Goal: Task Accomplishment & Management: Manage account settings

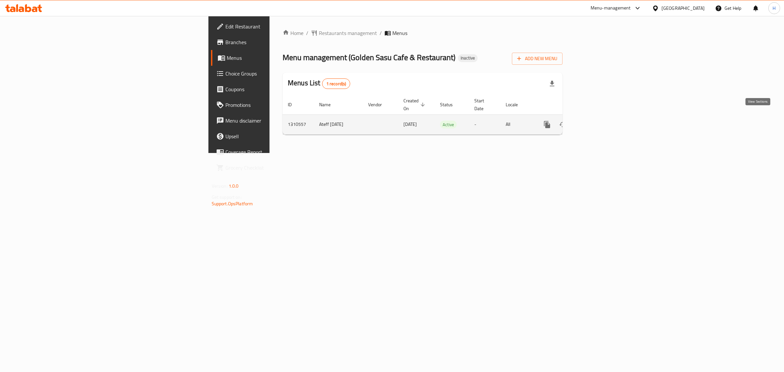
click at [602, 122] on link "enhanced table" at bounding box center [594, 125] width 16 height 16
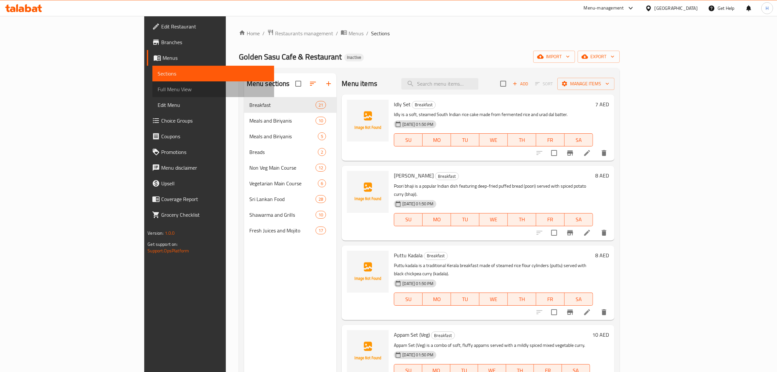
click at [158, 89] on span "Full Menu View" at bounding box center [213, 89] width 111 height 8
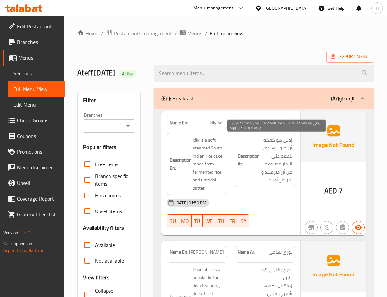
scroll to position [65, 0]
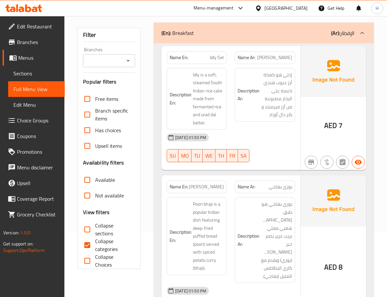
click at [259, 184] on p "Name Ar: بوري بهاجي" at bounding box center [264, 187] width 54 height 7
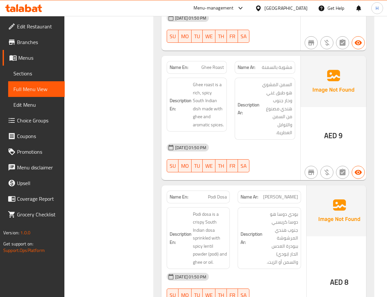
scroll to position [784, 0]
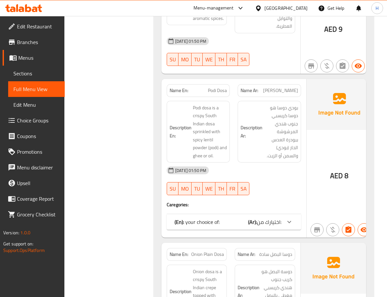
scroll to position [914, 0]
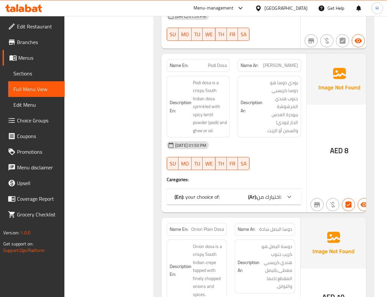
click at [246, 193] on div "(En): your chooice of: (Ar): اختيارك من:" at bounding box center [227, 197] width 107 height 8
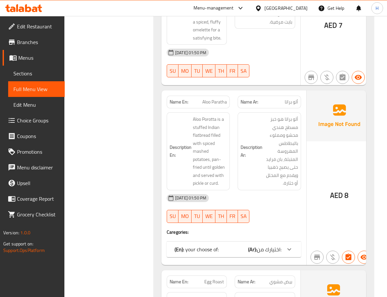
scroll to position [2612, 0]
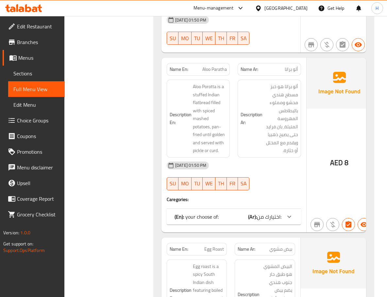
click at [276, 212] on span "اختيارك من:" at bounding box center [269, 217] width 24 height 10
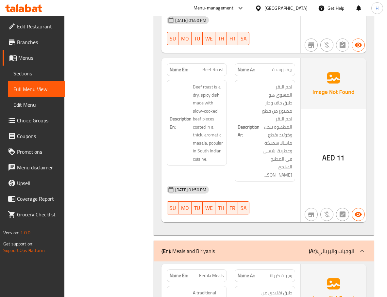
scroll to position [3167, 0]
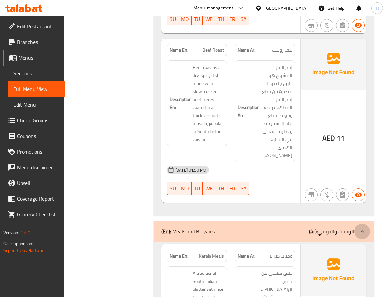
click at [358, 228] on icon at bounding box center [362, 232] width 8 height 8
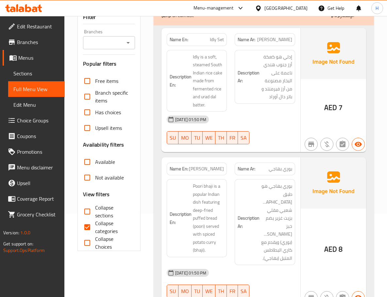
scroll to position [98, 0]
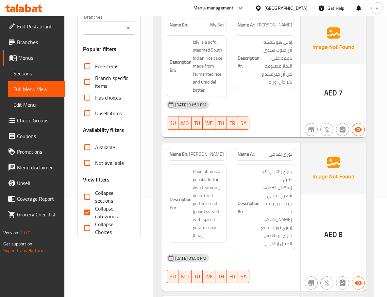
drag, startPoint x: 87, startPoint y: 209, endPoint x: 87, endPoint y: 197, distance: 12.7
click at [87, 210] on input "Collapse categories" at bounding box center [87, 213] width 16 height 16
checkbox input "false"
click at [87, 196] on input "Collapse sections" at bounding box center [87, 197] width 16 height 16
checkbox input "true"
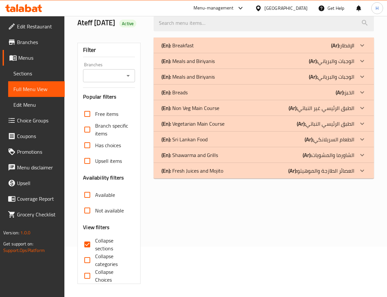
scroll to position [50, 0]
click at [265, 90] on div "(En): Breads (Ar): الخبز" at bounding box center [257, 92] width 193 height 8
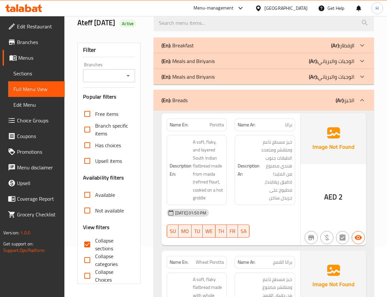
click at [275, 48] on div "(En): Breakfast (Ar): الإفطار" at bounding box center [257, 45] width 193 height 8
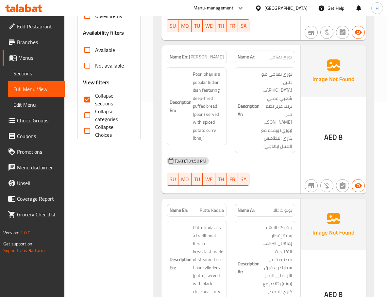
scroll to position [196, 0]
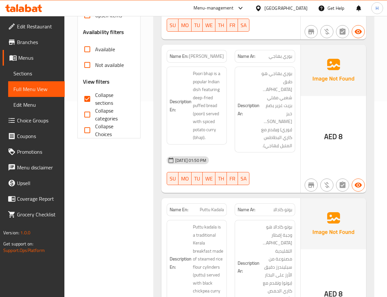
click at [211, 59] on span "[PERSON_NAME]" at bounding box center [206, 56] width 35 height 7
click at [211, 58] on span "[PERSON_NAME]" at bounding box center [206, 56] width 35 height 7
copy span "[PERSON_NAME]"
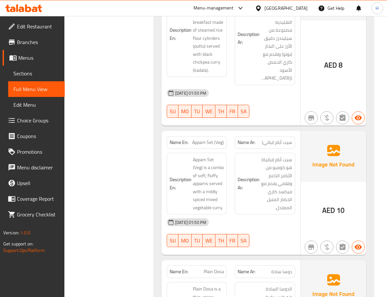
scroll to position [457, 0]
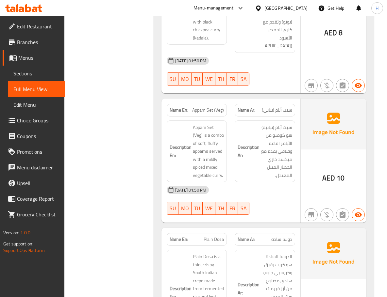
click at [270, 107] on span "سيت أبام (نباتي)" at bounding box center [277, 110] width 30 height 7
click at [280, 123] on span "سيت أبام (نباتية) هو كومبو من الأبامز الناعم وفلافي يقدم مع ميكسد كاري الخضار ا…" at bounding box center [276, 151] width 31 height 56
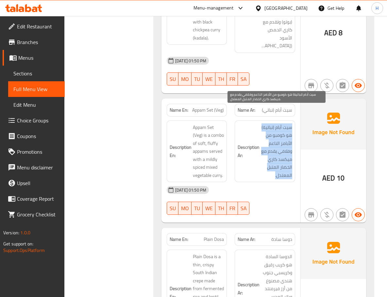
click at [280, 123] on span "سيت أبام (نباتية) هو كومبو من الأبامز الناعم وفلافي يقدم مع ميكسد كاري الخضار ا…" at bounding box center [276, 151] width 31 height 56
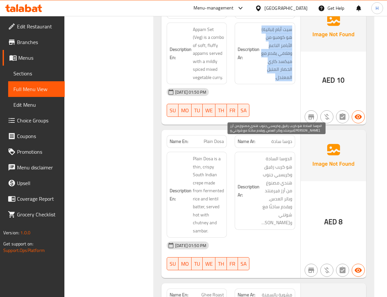
scroll to position [588, 0]
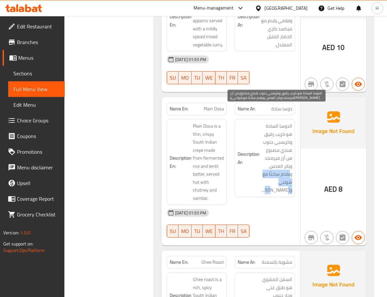
drag, startPoint x: 291, startPoint y: 160, endPoint x: 262, endPoint y: 168, distance: 30.2
click at [262, 168] on span "الدوسا السادة هو كريب رقيق وكريسبي جنوب هندي مصنوع من أرز فيرمنتد وباتر العدس، …" at bounding box center [276, 158] width 31 height 72
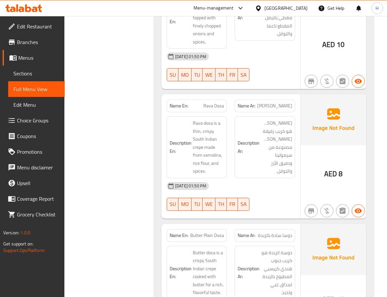
scroll to position [1241, 0]
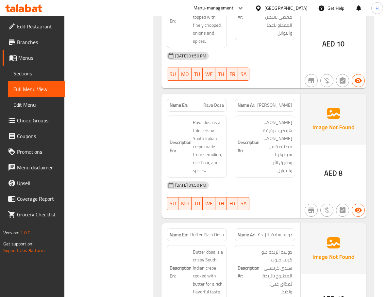
click at [216, 102] on span "Rava Dosa" at bounding box center [213, 105] width 21 height 7
copy span "Rava Dosa"
click at [218, 102] on span "Rava Dosa" at bounding box center [213, 105] width 21 height 7
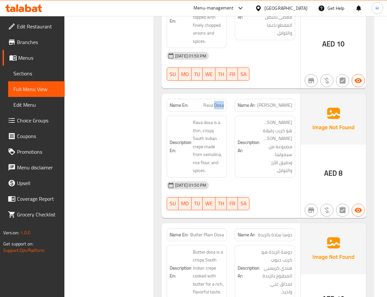
click at [218, 102] on span "Rava Dosa" at bounding box center [213, 105] width 21 height 7
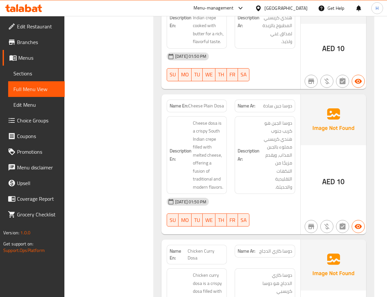
scroll to position [1502, 0]
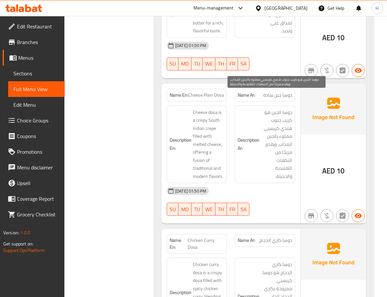
click at [283, 108] on span "دوسا الجبن هو كريب جنوب هندي كريسبي مملوء بالجبن المذاب، ويقدم مزيجًا من النكها…" at bounding box center [276, 144] width 31 height 72
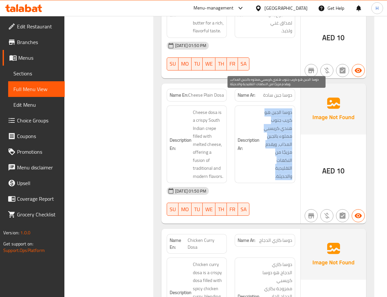
click at [283, 108] on span "دوسا الجبن هو كريب جنوب هندي كريسبي مملوء بالجبن المذاب، ويقدم مزيجًا من النكها…" at bounding box center [276, 144] width 31 height 72
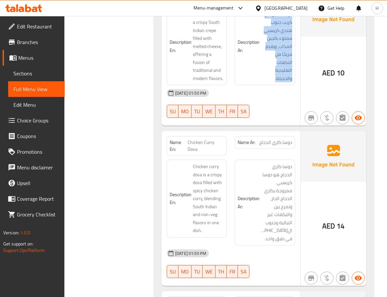
scroll to position [1633, 0]
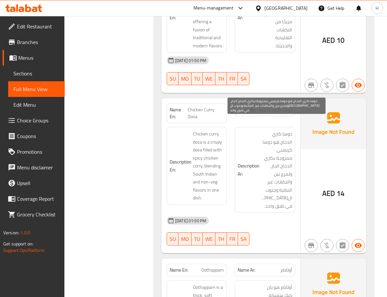
click at [288, 130] on span "دوسا كاري الدجاج هو دوسا كريسبي ممزوجة بكاري الدجاج الحار، وتمزج بين والنكهات غ…" at bounding box center [276, 170] width 31 height 80
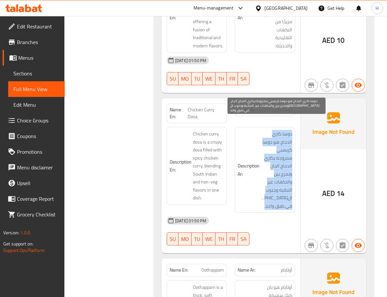
click at [288, 130] on span "دوسا كاري الدجاج هو دوسا كريسبي ممزوجة بكاري الدجاج الحار، وتمزج بين والنكهات غ…" at bounding box center [276, 170] width 31 height 80
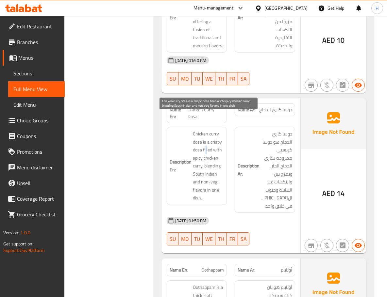
click at [206, 135] on span "Chicken curry dosa is a crispy dosa filled with spicy chicken curry, blending S…" at bounding box center [208, 166] width 31 height 72
click at [206, 133] on span "Chicken curry dosa is a crispy dosa filled with spicy chicken curry, blending S…" at bounding box center [208, 166] width 31 height 72
click at [199, 106] on span "Chicken Curry Dosa" at bounding box center [205, 113] width 36 height 14
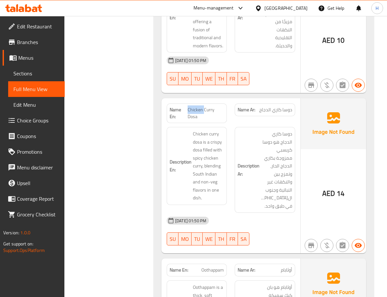
click at [199, 106] on span "Chicken Curry Dosa" at bounding box center [205, 113] width 36 height 14
copy span "Chicken Curry Dosa"
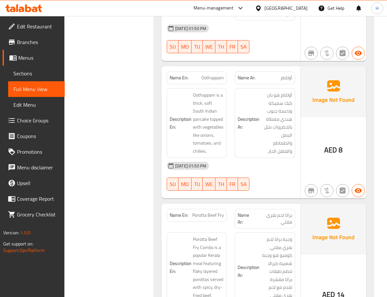
scroll to position [1829, 0]
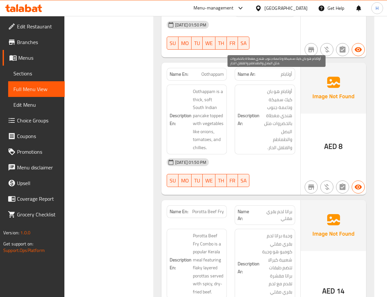
click at [288, 88] on span "أوثابام هو بان كيك سميكة وناعمة جنوب هندي مغطاة بالخضروات مثل البصل والطماطم وا…" at bounding box center [276, 120] width 31 height 64
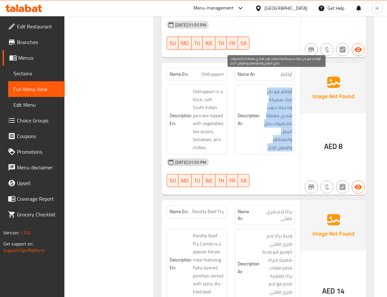
drag, startPoint x: 288, startPoint y: 75, endPoint x: 295, endPoint y: 86, distance: 12.8
click at [288, 88] on span "أوثابام هو بان كيك سميكة وناعمة جنوب هندي مغطاة بالخضروات مثل البصل والطماطم وا…" at bounding box center [276, 120] width 31 height 64
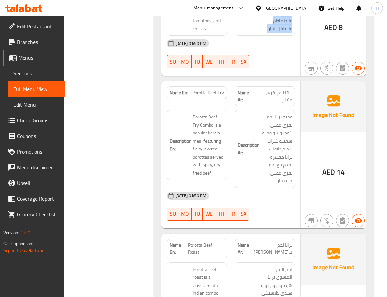
scroll to position [1959, 0]
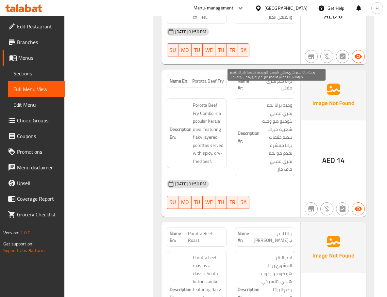
click at [286, 101] on span "وجبة براتا لحم بقري مقلي كومبو هو وجبة شعبية كيرالا تتضم طبقات براتا مقشرة تقدم…" at bounding box center [276, 137] width 31 height 72
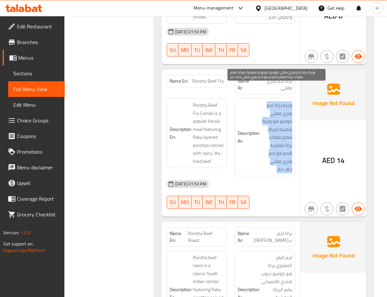
click at [286, 101] on span "وجبة براتا لحم بقري مقلي كومبو هو وجبة شعبية كيرالا تتضم طبقات براتا مقشرة تقدم…" at bounding box center [276, 137] width 31 height 72
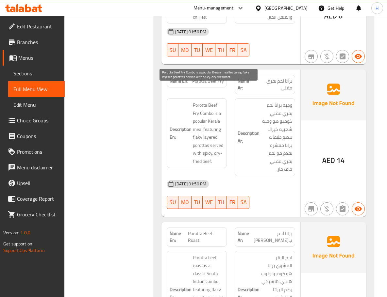
click at [202, 101] on span "Porotta Beef Fry Combo is a popular Kerala meal featuring flaky layered porotta…" at bounding box center [208, 133] width 31 height 64
copy span "Combo"
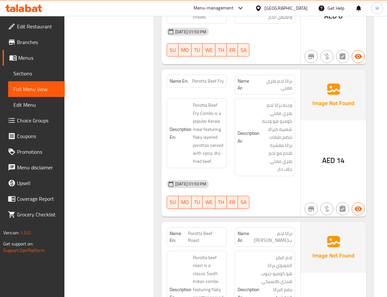
click at [211, 78] on span "Porotta Beef Fry" at bounding box center [208, 81] width 32 height 7
copy span "Porotta Beef Fry"
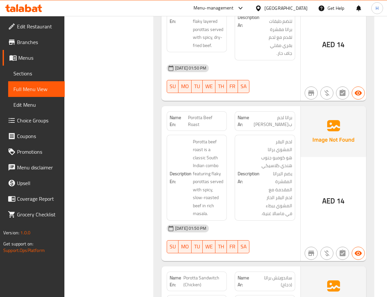
scroll to position [2090, 0]
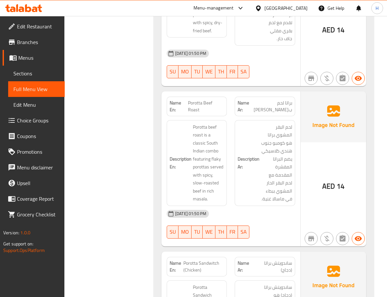
click at [194, 100] on span "Porotta Beef Roast" at bounding box center [206, 107] width 36 height 14
copy span "Porotta Beef Roast"
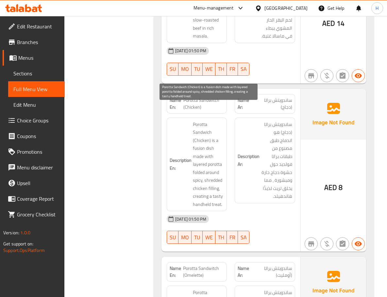
scroll to position [2253, 0]
click at [200, 120] on span "Porotta Sandwich (Chicken) is a fusion dish made with layered porotta folded ar…" at bounding box center [208, 164] width 31 height 88
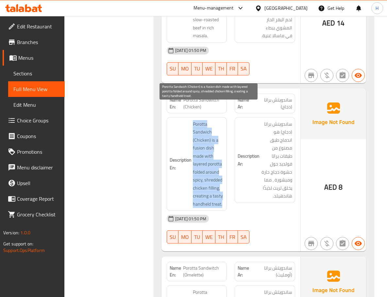
click at [200, 120] on span "Porotta Sandwich (Chicken) is a fusion dish made with layered porotta folded ar…" at bounding box center [208, 164] width 31 height 88
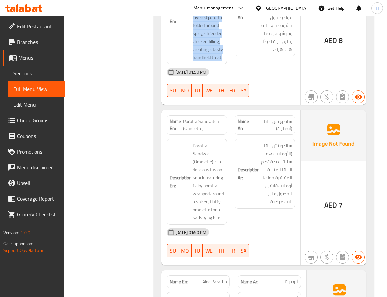
scroll to position [2416, 0]
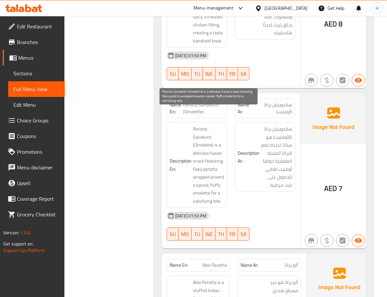
click at [197, 125] on span "Porotta Sandwich (Omelette) is a delicious fusion snack featuring flaky porotta…" at bounding box center [208, 165] width 31 height 80
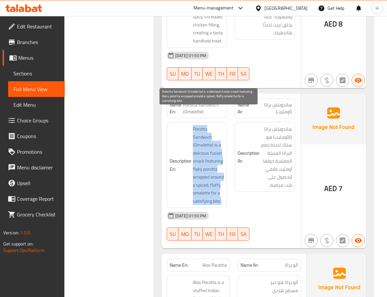
click at [197, 125] on span "Porotta Sandwich (Omelette) is a delicious fusion snack featuring flaky porotta…" at bounding box center [208, 165] width 31 height 80
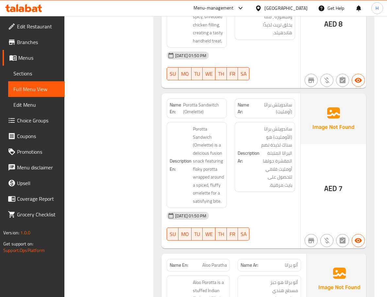
click at [194, 102] on span "Porotta Sandwitch (Omelette)" at bounding box center [203, 109] width 41 height 14
click at [193, 102] on span "Porotta Sandwitch (Omelette)" at bounding box center [203, 109] width 41 height 14
copy span "Porotta Sandwitch (Omelette)"
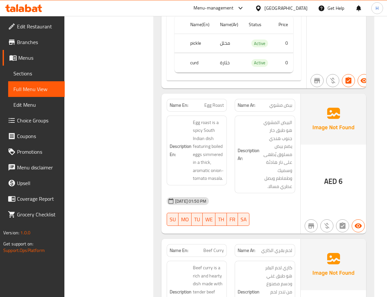
scroll to position [2841, 0]
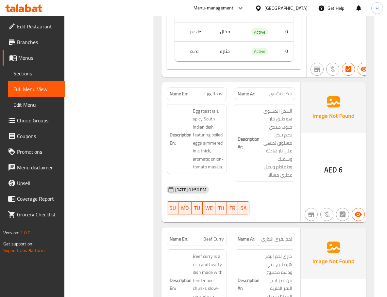
click at [209, 90] on span "Egg Roast" at bounding box center [214, 93] width 20 height 7
copy span "Egg Roast"
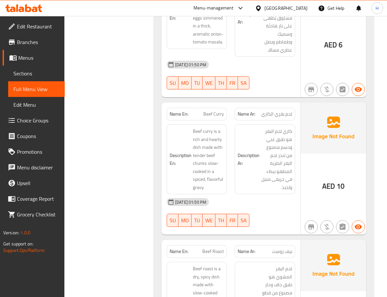
scroll to position [2971, 0]
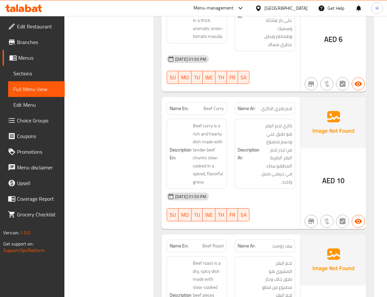
click at [210, 105] on span "Beef Curry" at bounding box center [213, 108] width 21 height 7
copy span "Beef Curry"
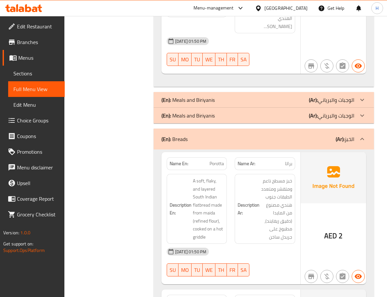
scroll to position [3298, 0]
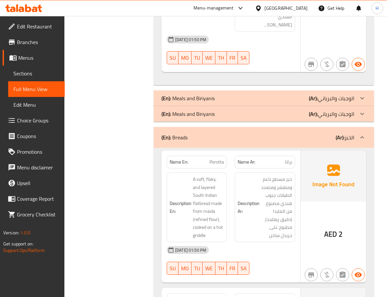
click at [216, 159] on span "Porotta" at bounding box center [216, 162] width 14 height 7
copy span "Porotta"
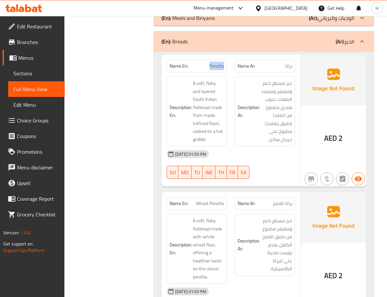
scroll to position [3429, 0]
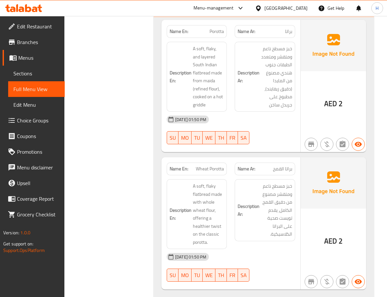
click at [214, 166] on span "Wheat Porotta" at bounding box center [210, 169] width 28 height 7
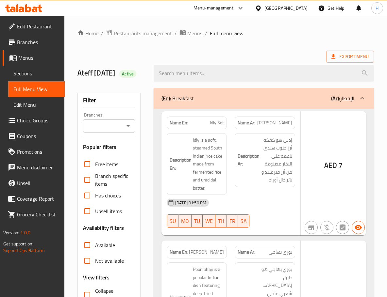
click at [26, 73] on div at bounding box center [193, 148] width 387 height 297
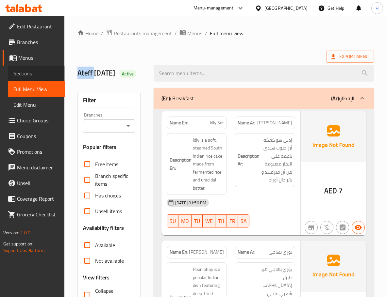
click at [23, 76] on span "Sections" at bounding box center [36, 74] width 46 height 8
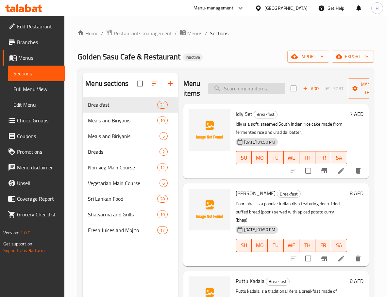
click at [233, 85] on input "search" at bounding box center [246, 88] width 77 height 11
paste input "[PERSON_NAME]"
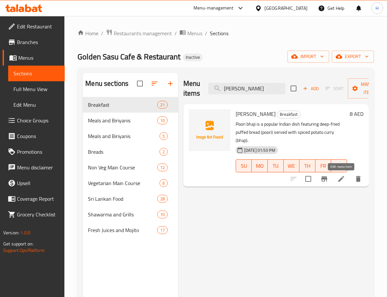
type input "[PERSON_NAME]"
click at [338, 178] on icon at bounding box center [341, 179] width 8 height 8
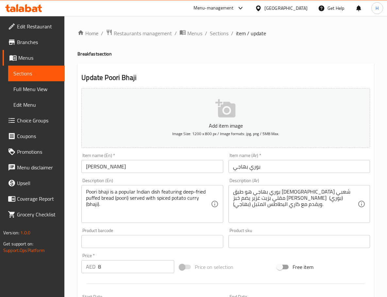
click at [358, 189] on div "بوري بهاجي هو طبق [DEMOGRAPHIC_DATA] شعبي مقلي بزيت غزير يضم خبز [PERSON_NAME] …" at bounding box center [298, 204] width 141 height 38
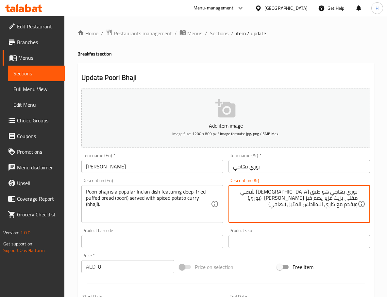
click at [276, 191] on textarea "بوري بهاجي هو طبق [DEMOGRAPHIC_DATA] شعبي مقلي بزيت غزير يضم خبز [PERSON_NAME] …" at bounding box center [295, 204] width 124 height 31
click at [281, 192] on textarea "بوري بهاجي هو طبق [DEMOGRAPHIC_DATA] شعبي مقلي بزيت غزير يضم خبز [PERSON_NAME] …" at bounding box center [295, 204] width 124 height 31
drag, startPoint x: 274, startPoint y: 194, endPoint x: 246, endPoint y: 196, distance: 28.1
click at [246, 196] on textarea "بوري بهاجي هو طبق [DEMOGRAPHIC_DATA] شعبي مقلي بزيت غزير يضم خبز [PERSON_NAME] …" at bounding box center [295, 204] width 124 height 31
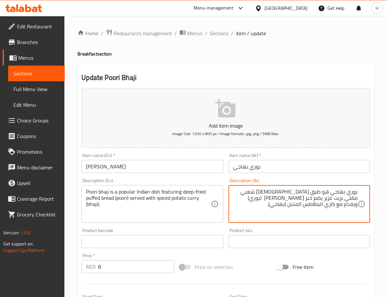
click at [280, 191] on textarea "بوري بهاجي هو طبق [DEMOGRAPHIC_DATA] شعبي مقلي بزيت غزير يضم خبز [PERSON_NAME] …" at bounding box center [295, 204] width 124 height 31
drag, startPoint x: 280, startPoint y: 191, endPoint x: 248, endPoint y: 195, distance: 32.3
click at [248, 195] on textarea "بوري بهاجي هو طبق [DEMOGRAPHIC_DATA] شعبي مقلي بزيت غزير يضم خبز [PERSON_NAME] …" at bounding box center [295, 204] width 124 height 31
click at [251, 194] on textarea "بوري بهاجي هو طبق هندي شعبي يضم خبز [PERSON_NAME] (بوري) ويقدم مع كاري البطاطس …" at bounding box center [295, 204] width 124 height 31
paste textarea "مقلي بزيت غزير"
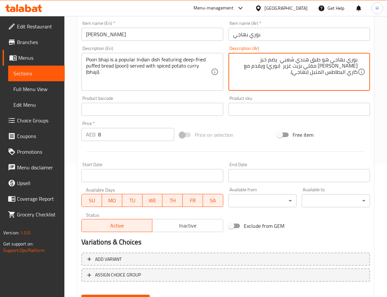
scroll to position [163, 0]
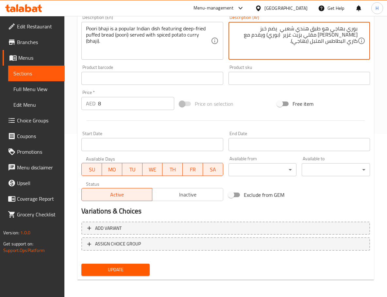
type textarea "بوري بهاجي هو طبق هندي شعبي يضم خبز [PERSON_NAME] مقلي بزيت غزير (بوري) ويقدم م…"
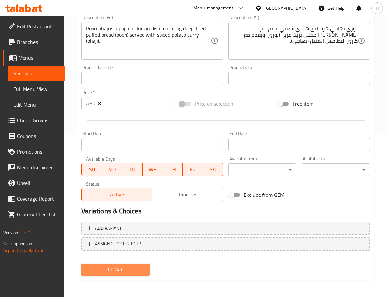
click at [137, 268] on span "Update" at bounding box center [116, 270] width 58 height 8
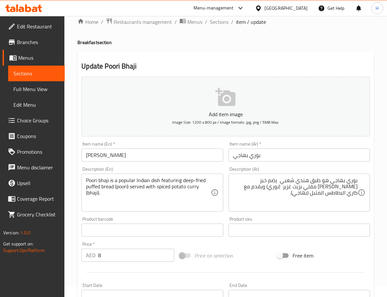
scroll to position [0, 0]
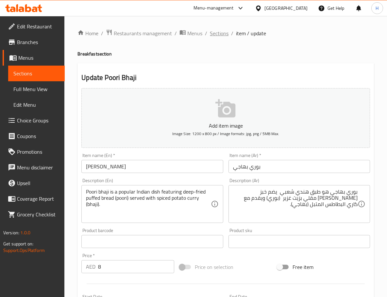
click at [224, 34] on span "Sections" at bounding box center [219, 33] width 19 height 8
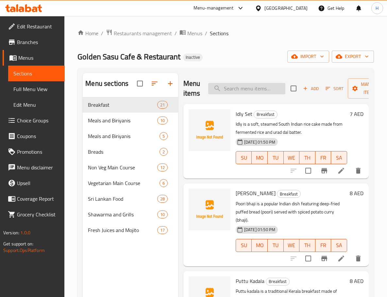
click at [250, 89] on input "search" at bounding box center [246, 88] width 77 height 11
paste input "Rava Dosa"
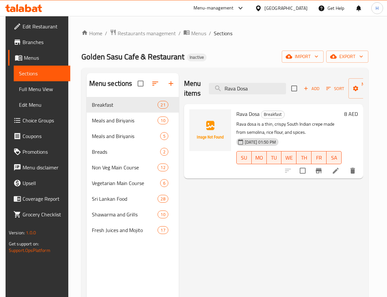
type input "Rava Dosa"
click at [339, 174] on icon at bounding box center [335, 171] width 8 height 8
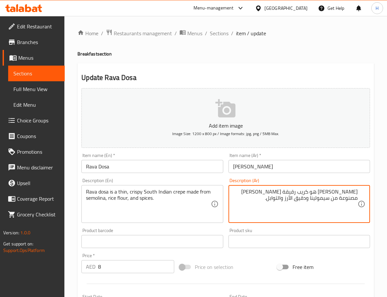
click at [349, 192] on textarea "[PERSON_NAME] هو كريب رقيقة [PERSON_NAME] مصنوعة من سيمولينا ودقيق الأرز والتوا…" at bounding box center [295, 204] width 124 height 31
click at [318, 191] on textarea "[PERSON_NAME] هو كريب رقيقة [PERSON_NAME] مصنوعة من سيمولينا ودقيق الأرز والتوا…" at bounding box center [295, 204] width 124 height 31
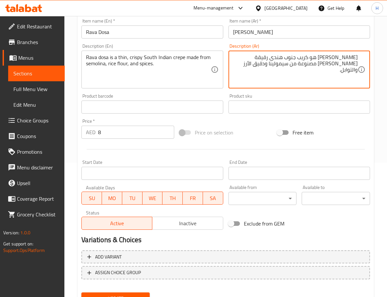
scroll to position [163, 0]
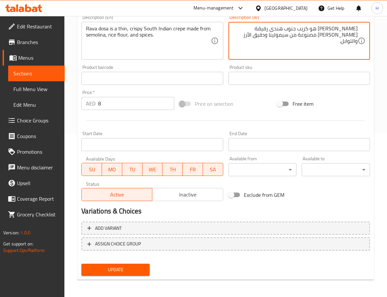
type textarea "[PERSON_NAME] هو كريب جنوب هندى رقيقة [PERSON_NAME] مصنوعة من سيمولينا ودقيق ال…"
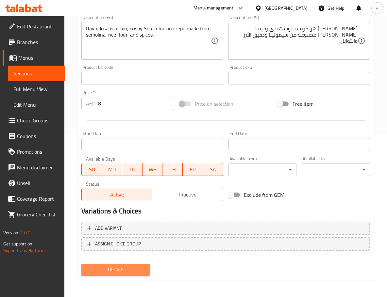
click at [100, 273] on span "Update" at bounding box center [116, 270] width 58 height 8
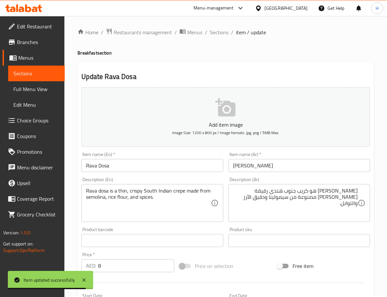
scroll to position [0, 0]
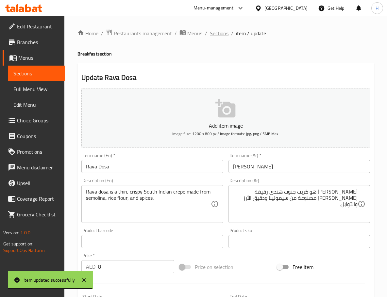
click at [221, 32] on span "Sections" at bounding box center [219, 33] width 19 height 8
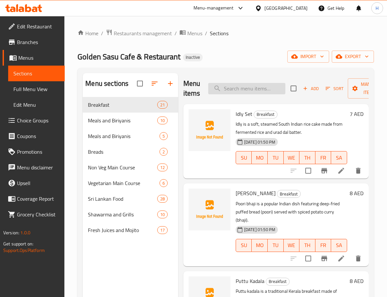
click at [257, 91] on input "search" at bounding box center [246, 88] width 77 height 11
paste input "Chicken Curry Dosa"
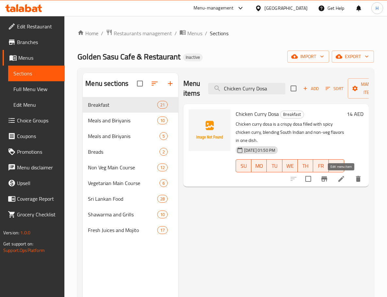
type input "Chicken Curry Dosa"
click at [339, 181] on icon at bounding box center [341, 179] width 6 height 6
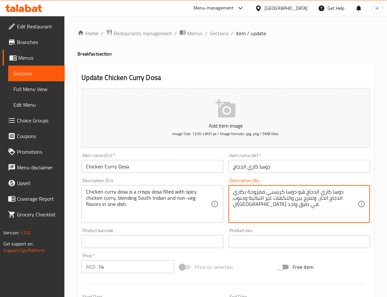
click at [270, 189] on textarea "دوسا كاري الدجاج هو دوسا كريسبي ممزوجة بكاري الدجاج الحار، وتمزج بين والنكهات غ…" at bounding box center [295, 204] width 124 height 31
paste textarea "لوء"
click at [313, 199] on textarea "دوسا كاري الدجاج هو دوسا كريسبي مملوءة بكاري الدجاج الحار، وتمزج بين والنكهات غ…" at bounding box center [295, 204] width 124 height 31
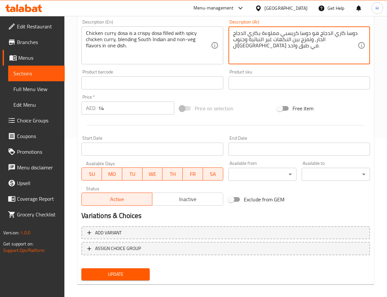
scroll to position [163, 0]
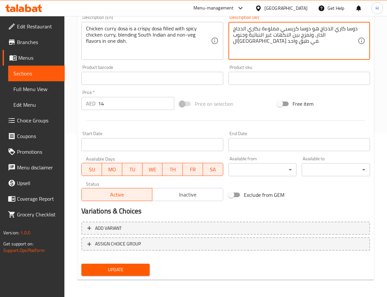
type textarea "دوسا كاري الدجاج هو دوسا كريسبي مملوءة بكاري الدجاج الحار، وتمزج بين النكهات غي…"
click at [135, 273] on span "Update" at bounding box center [116, 270] width 58 height 8
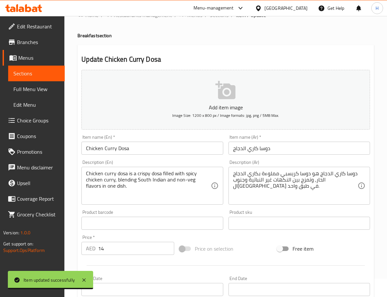
scroll to position [0, 0]
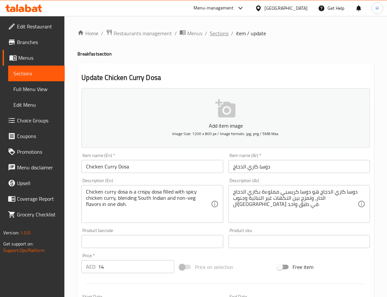
click at [217, 36] on span "Sections" at bounding box center [219, 33] width 19 height 8
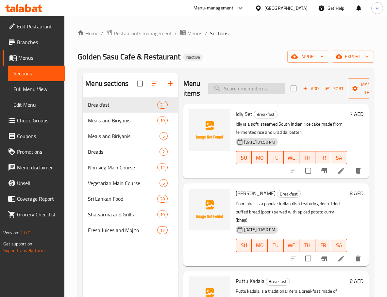
click at [241, 86] on input "search" at bounding box center [246, 88] width 77 height 11
paste input "Porotta Beef Fry"
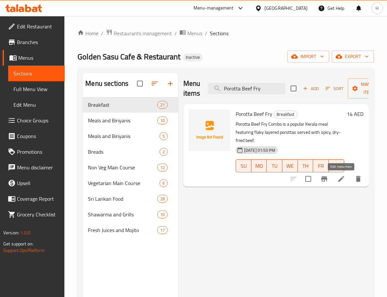
type input "Porotta Beef Fry"
click at [340, 179] on icon at bounding box center [341, 179] width 6 height 6
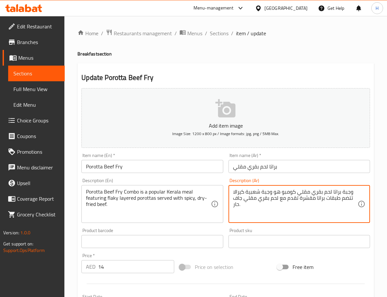
click at [350, 193] on textarea "وجبة براتا لحم بقري مقلي كومبو هو وجبة شعبية كيرالا تتضم طبقات براتا مقشرة تقدم…" at bounding box center [295, 204] width 124 height 31
click at [346, 194] on textarea "وجبة براتا لحم بقري مقلي كومبو هو وجبة شعبية كيرالا تتضم طبقات براتا مقشرة تقدم…" at bounding box center [295, 204] width 124 height 31
click at [346, 193] on textarea "وجبة براتا لحم بقري مقلي كومبو هو وجبة شعبية كيرالا تتضم طبقات براتا مقشرة تقدم…" at bounding box center [295, 204] width 124 height 31
paste textarea "ومبو"
click at [343, 202] on textarea "وجبة براتا لحم بقري مقلي كومبو هو وجبة شعبية كيرالا تتضم طبقات براتا مقشرة تقدم…" at bounding box center [295, 204] width 124 height 31
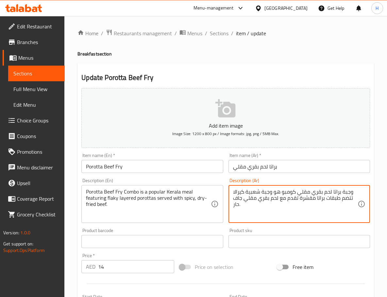
click at [344, 209] on textarea "وجبة براتا لحم بقري مقلي كومبو هو وجبة شعبية كيرالا تتضم طبقات براتا مقشرة تقدم…" at bounding box center [295, 204] width 124 height 31
click at [348, 198] on textarea "وجبة براتا لحم بقري مقلي كومبو هو وجبة شعبية كيرالا تتضم طبقات براتا مقشرة تقدم…" at bounding box center [295, 204] width 124 height 31
click at [304, 199] on textarea "وجبة براتا لحم بقري مقلي كومبو هو وجبة شعبية كيرالا تضم طبقات براتا مقشرة تقدم …" at bounding box center [295, 204] width 124 height 31
type textarea "وجبة براتا لحم بقري مقلي كومبو هو وجبة شعبية كيرالا تضم طبقات براتا فلاكى تقدم …"
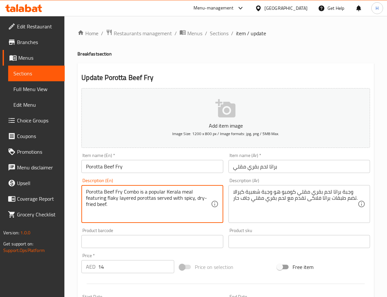
click at [112, 201] on textarea "Porotta Beef Fry Combo is a popular Kerala meal featuring flaky layered porotta…" at bounding box center [148, 204] width 124 height 31
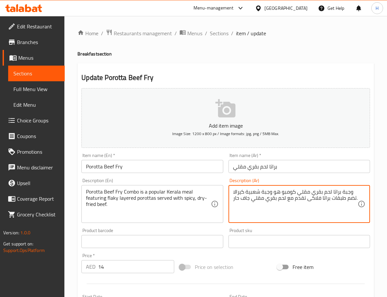
click at [316, 199] on textarea "وجبة براتا لحم بقري مقلي كومبو هو وجبة شعبية كيرالا تضم طبقات براتا فلاكى تقدم …" at bounding box center [295, 204] width 124 height 31
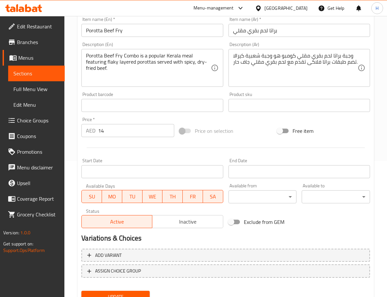
scroll to position [163, 0]
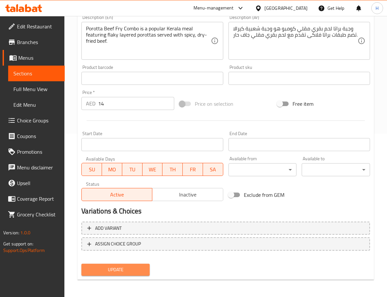
click at [112, 271] on span "Update" at bounding box center [116, 270] width 58 height 8
click at [119, 271] on span "Update" at bounding box center [116, 270] width 58 height 8
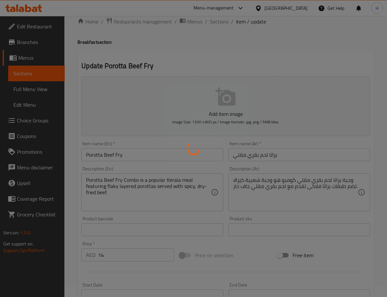
scroll to position [0, 0]
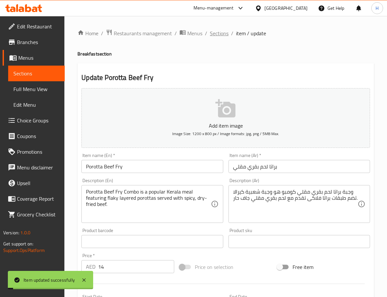
click at [213, 33] on span "Sections" at bounding box center [219, 33] width 19 height 8
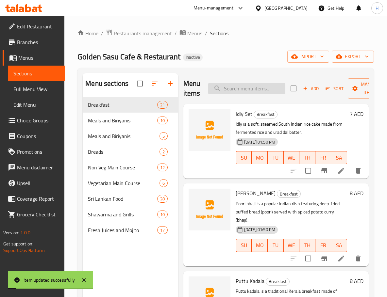
click at [252, 89] on input "search" at bounding box center [246, 88] width 77 height 11
paste input "Porotta Beef Roast"
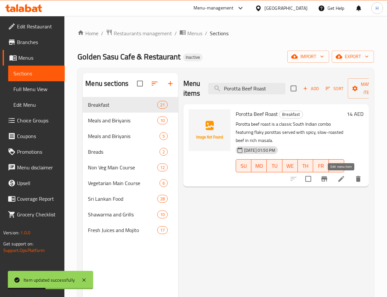
type input "Porotta Beef Roast"
click at [337, 177] on icon at bounding box center [341, 179] width 8 height 8
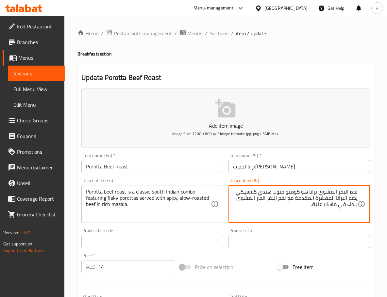
click at [324, 197] on textarea "لحم البقر المشوي براتا هو كومبو جنوب هندي كلاسيكي يضم البراتا المقشرة المقدمة م…" at bounding box center [295, 204] width 124 height 31
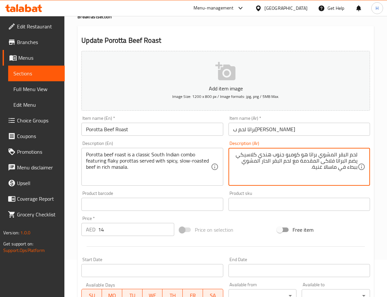
scroll to position [163, 0]
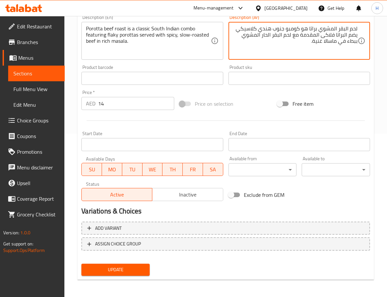
type textarea "لحم البقر المشوي براتا هو كومبو جنوب هندي كلاسيكي يضم البراتا فلاكى المقدمة مع …"
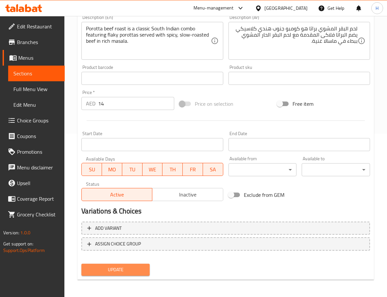
click at [139, 274] on span "Update" at bounding box center [116, 270] width 58 height 8
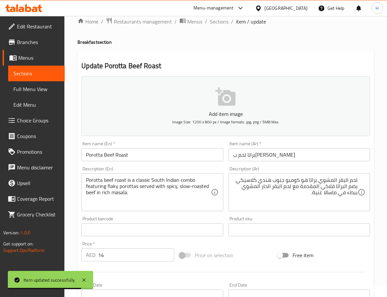
scroll to position [0, 0]
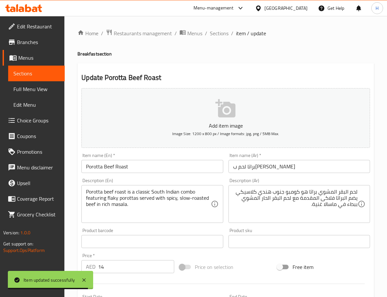
drag, startPoint x: 225, startPoint y: 36, endPoint x: 222, endPoint y: 43, distance: 7.5
click at [225, 36] on span "Sections" at bounding box center [219, 33] width 19 height 8
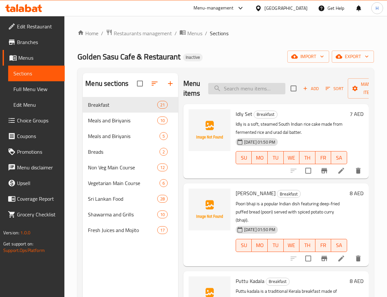
click at [234, 90] on input "search" at bounding box center [246, 88] width 77 height 11
paste input "Porotta Sandwitch (Omelette)"
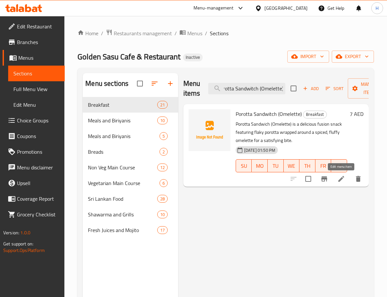
type input "Porotta Sandwitch (Omelette)"
click at [342, 180] on icon at bounding box center [341, 179] width 8 height 8
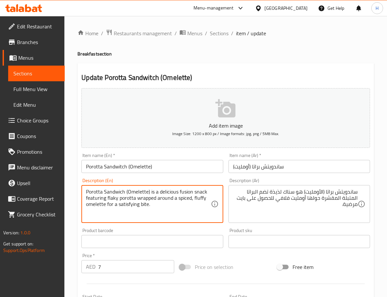
click at [183, 192] on textarea "Porotta Sandwich (Omelette) is a delicious fusion snack featuring flaky porotta…" at bounding box center [148, 204] width 124 height 31
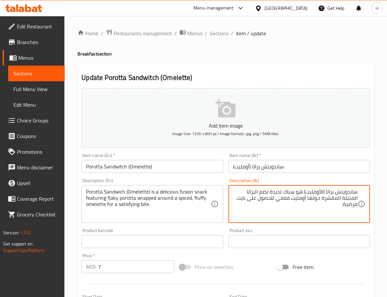
click at [278, 193] on textarea "ساندويتش براتا (الأومليت) هو سناك لذيذة تضم البراتا المتبلة المقشرة حولها أوملي…" at bounding box center [295, 204] width 124 height 31
paste textarea "الاندماج"
click at [279, 193] on textarea "ساندويتش براتا (الأومليت) هو سناك الاندماج تضم البراتا المتبلة المقشرة حولها أو…" at bounding box center [295, 204] width 124 height 31
click at [276, 195] on textarea "ساندويتش براتا (الأومليت) هو سناك اندماج تضم البراتا المتبلة المقشرة حولها أومل…" at bounding box center [295, 204] width 124 height 31
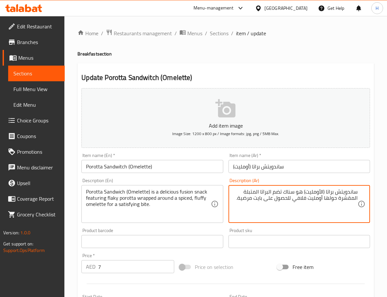
click at [293, 191] on textarea "ساندويتش براتا (الأومليت) هو سناك تضم البراتا المتبلة المقشرة حولها أومليت فلاف…" at bounding box center [295, 204] width 124 height 31
paste textarea "ندماج"
click at [269, 193] on textarea "ساندويتش براتا (الأومليت) هو اندماج سناك تضم البراتا المتبلة المقشرة حولها أومل…" at bounding box center [295, 204] width 124 height 31
type textarea "ساندويتش براتا (الأومليت) هو اندماج سناك تضم البراتا المتبلة المقشرة حولها أومل…"
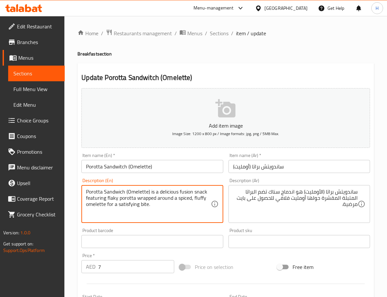
click at [169, 190] on textarea "Porotta Sandwich (Omelette) is a delicious fusion snack featuring flaky porotta…" at bounding box center [148, 204] width 124 height 31
type textarea "Porotta Sandwich (Omelette) is fusion snack featuring flaky porotta wrapped aro…"
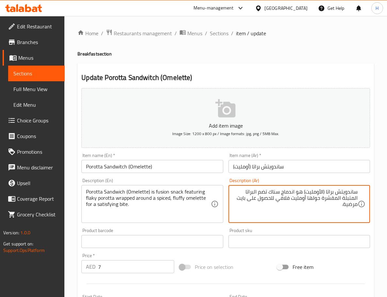
click at [259, 193] on textarea "ساندويتش براتا (الأومليت) هو اندماج سناك تضم البراتا المتبلة المقشرة حولها أومل…" at bounding box center [295, 204] width 124 height 31
click at [262, 192] on textarea "ساندويتش براتا (الأومليت) هو اندماج سناك تضم البراتا المتبلة المقشرة حولها أومل…" at bounding box center [295, 204] width 124 height 31
click at [299, 193] on textarea "ساندويتش براتا (الأومليت) هو اندماج سناك البراتا المتبلة المقشرة حولها أومليت ف…" at bounding box center [295, 204] width 124 height 31
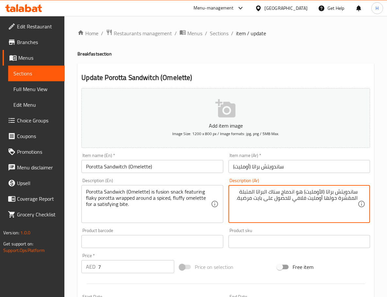
paste textarea "تضم"
click at [345, 201] on textarea "ساندويتش براتا (الأومليت) تضم اندماج سناك البراتا المتبلة المقشرة حولها أومليت …" at bounding box center [295, 204] width 124 height 31
click at [277, 200] on textarea "ساندويتش براتا (الأومليت) تضم اندماج سناك البراتا المتبلة الفلاكى ملفوف حولها أ…" at bounding box center [295, 204] width 124 height 31
type textarea "ساندويتش براتا (الأومليت) تضم اندماج سناك البراتا المتبلة الفلاكى ملفوف حولها أ…"
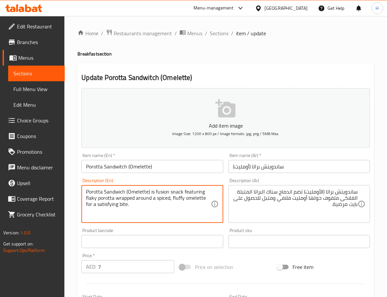
drag, startPoint x: 136, startPoint y: 206, endPoint x: 80, endPoint y: 202, distance: 55.6
type textarea "Porotta Sandwich (Omelette) is fusion snack featuring flaky porotta wrapped aro…"
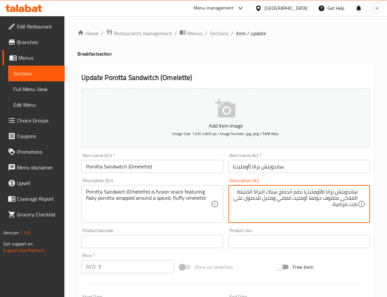
drag, startPoint x: 262, startPoint y: 197, endPoint x: 228, endPoint y: 207, distance: 34.6
type textarea "ساندويتش براتا (الأومليت) تضم اندماج سناك البراتا المتبلة الفلاكى ملفوف حولها أ…"
click at [125, 169] on input "Porotta Sandwitch (Omelette)" at bounding box center [151, 166] width 141 height 13
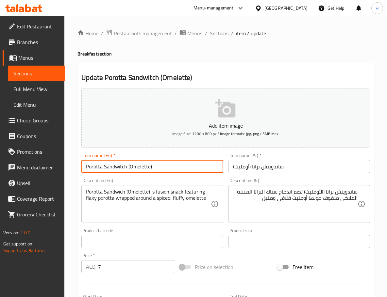
click at [125, 169] on input "Porotta Sandwitch (Omelette)" at bounding box center [151, 166] width 141 height 13
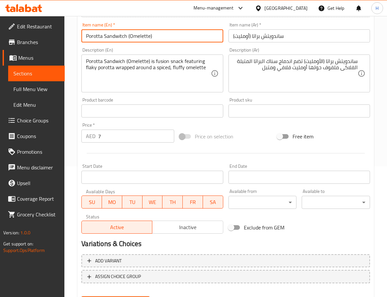
scroll to position [163, 0]
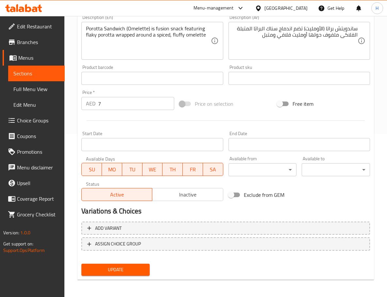
click at [106, 271] on span "Update" at bounding box center [116, 270] width 58 height 8
click at [131, 274] on span "Update" at bounding box center [116, 270] width 58 height 8
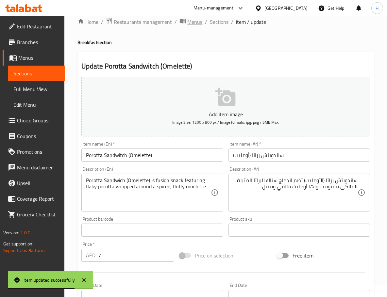
scroll to position [0, 0]
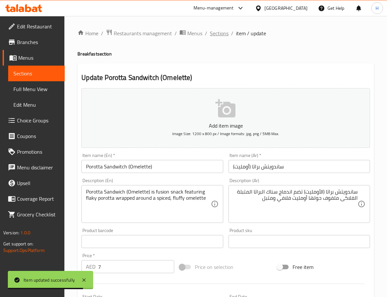
click at [220, 33] on span "Sections" at bounding box center [219, 33] width 19 height 8
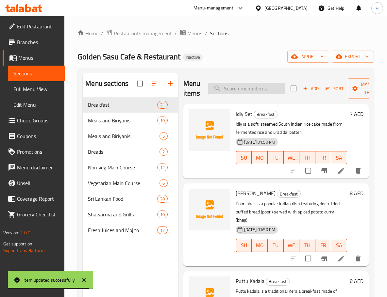
click at [246, 85] on input "search" at bounding box center [246, 88] width 77 height 11
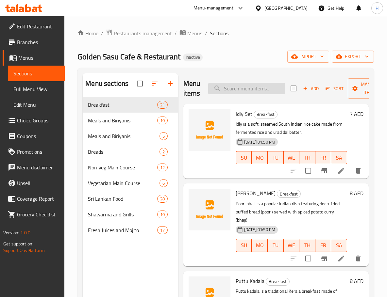
paste input "Egg Roast"
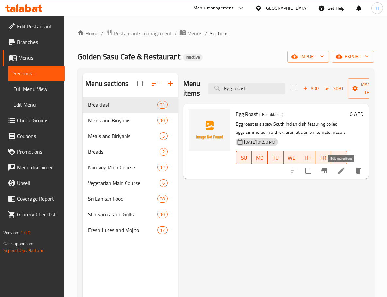
type input "Egg Roast"
click at [340, 172] on icon at bounding box center [341, 171] width 6 height 6
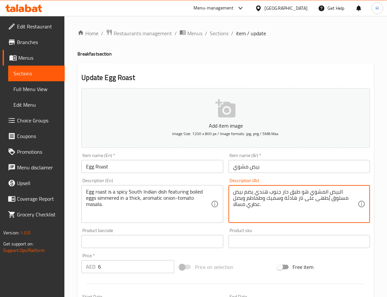
click at [318, 198] on textarea "البيض المشوي هو طبق حار جنوب هندي يضم بيض مسلوق يُطهى على نار هادئة وسميك وطماط…" at bounding box center [295, 204] width 124 height 31
click at [298, 198] on textarea "البيض المشوي هو طبق حار جنوب هندي يضم بيض مسلوق على نار هادئة وسميك وطماطم وبصل…" at bounding box center [295, 204] width 124 height 31
click at [241, 206] on textarea "البيض المشوي هو طبق حار جنوب هندي يضم بيض مسلوق على نار هادئةفى سميك وطماطم وبص…" at bounding box center [295, 204] width 124 height 31
click at [304, 199] on textarea "البيض المشوي هو طبق حار جنوب هندي يضم بيض مسلوق على نار هادئةفى سميك وطماطم وبص…" at bounding box center [295, 204] width 124 height 31
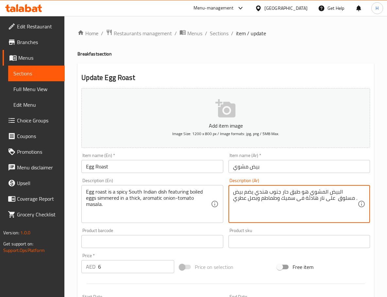
click at [295, 199] on textarea "البيض المشوي هو طبق حار جنوب هندي يضم بيض مسلوق على نار هادئة فى سميك وطماطم وب…" at bounding box center [295, 204] width 124 height 31
paste textarea "مسالا"
click at [266, 200] on textarea "البيض المشوي هو طبق حار جنوب هندي يضم بيض مسلوق على نار هادئة فى مسالا سميك وطم…" at bounding box center [295, 204] width 124 height 31
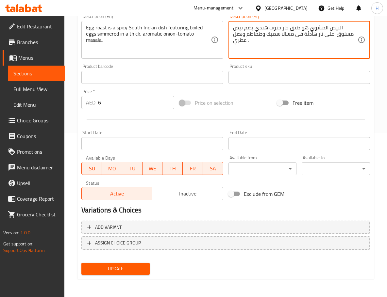
type textarea "البيض المشوي هو طبق حار جنوب هندي يضم بيض مسلوق على نار هادئة فى مسالا سميك وطم…"
click at [119, 266] on span "Update" at bounding box center [116, 269] width 58 height 8
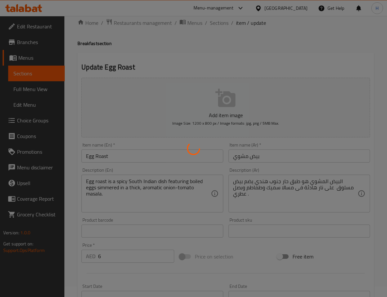
scroll to position [1, 0]
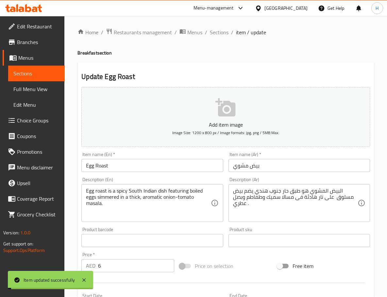
click at [93, 166] on input "Egg Roast" at bounding box center [151, 165] width 141 height 13
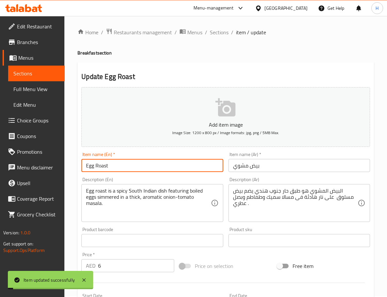
click at [93, 166] on input "Egg Roast" at bounding box center [151, 165] width 141 height 13
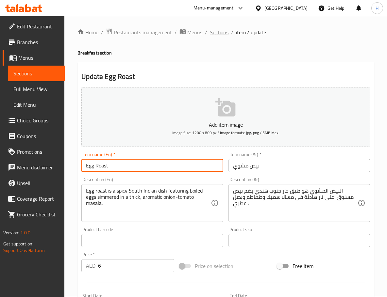
click at [222, 33] on span "Sections" at bounding box center [219, 32] width 19 height 8
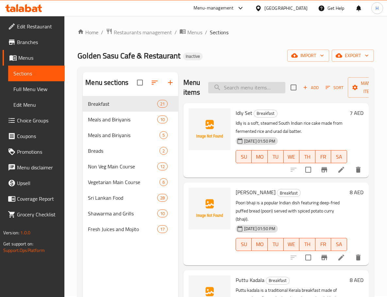
click at [235, 92] on input "search" at bounding box center [246, 87] width 77 height 11
paste input "Beef Curry"
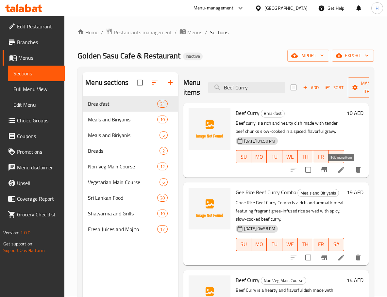
type input "Beef Curry"
click at [340, 171] on icon at bounding box center [341, 170] width 6 height 6
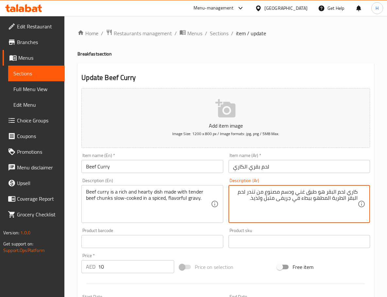
click at [336, 198] on textarea "كاري لحم البقر هو طبق غني ودسم مصنوع من تندر لحم البقر الطرية المطهو ببطء في جر…" at bounding box center [295, 204] width 124 height 31
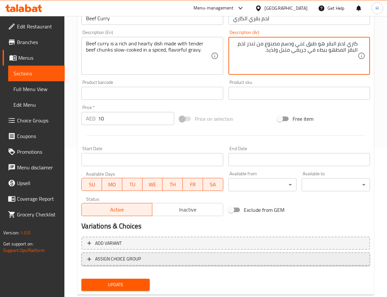
scroll to position [164, 0]
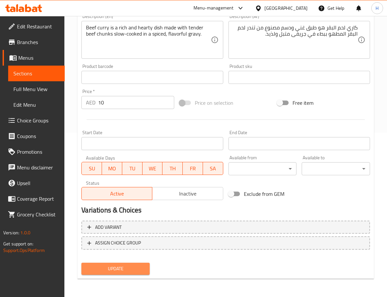
drag, startPoint x: 124, startPoint y: 266, endPoint x: 130, endPoint y: 258, distance: 9.9
click at [124, 266] on span "Update" at bounding box center [116, 269] width 58 height 8
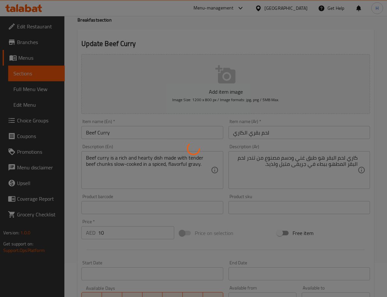
scroll to position [34, 0]
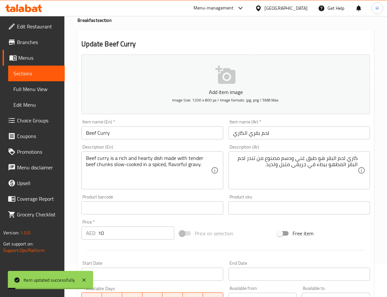
click at [94, 132] on input "Beef Curry" at bounding box center [151, 132] width 141 height 13
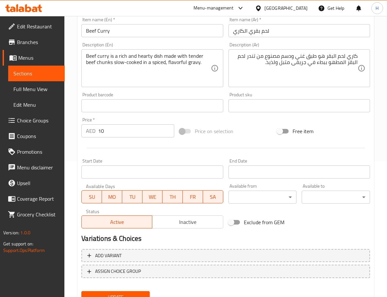
scroll to position [164, 0]
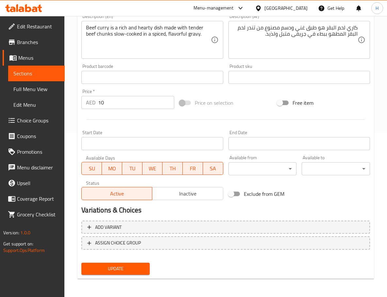
drag, startPoint x: 133, startPoint y: 270, endPoint x: 154, endPoint y: 214, distance: 60.2
click at [133, 270] on span "Update" at bounding box center [116, 269] width 58 height 8
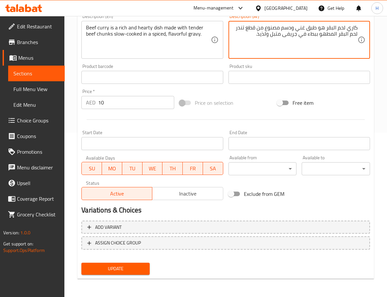
type textarea "كاري لحم البقر هو طبق غني ودسم مصنوع من قطع تندر لحم البقر المطهو ببطء في جريفى…"
click at [120, 275] on button "Update" at bounding box center [115, 269] width 68 height 12
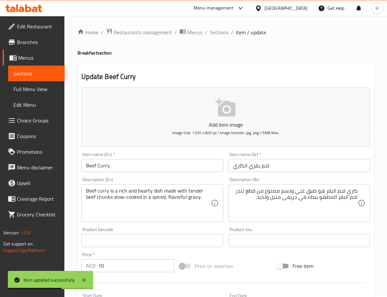
scroll to position [0, 0]
click at [219, 35] on span "Sections" at bounding box center [219, 33] width 19 height 8
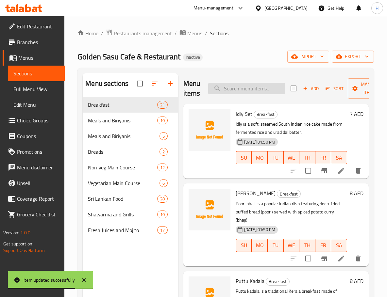
click at [259, 90] on input "search" at bounding box center [246, 88] width 77 height 11
paste input "Porotta"
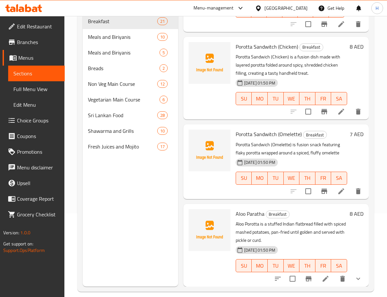
scroll to position [91, 0]
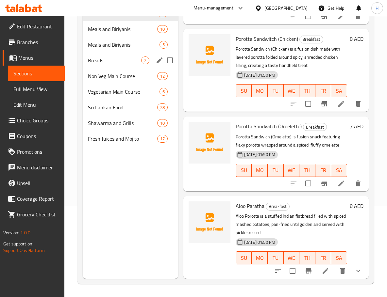
type input "Porotta"
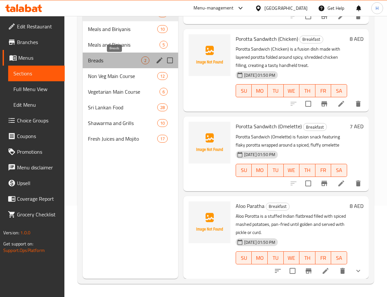
click at [128, 63] on span "Breads" at bounding box center [114, 60] width 53 height 8
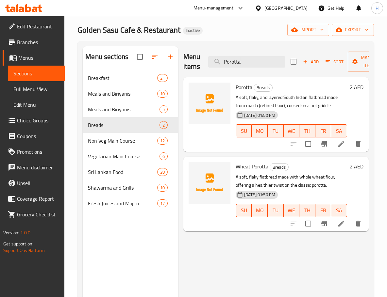
scroll to position [26, 0]
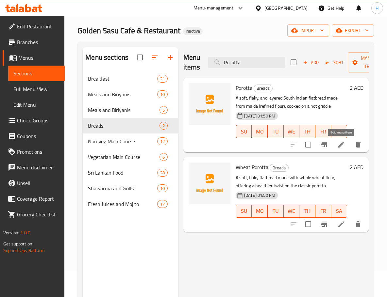
click at [339, 143] on icon at bounding box center [341, 145] width 8 height 8
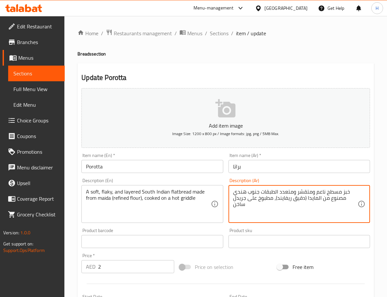
drag, startPoint x: 311, startPoint y: 192, endPoint x: 296, endPoint y: 194, distance: 14.2
click at [283, 192] on textarea "خبز مسطح ناعم وفلاكى ومتعدد الطبقات جنوب هندي مصنوع من المايدا (دقيق ريفايند)، …" at bounding box center [295, 204] width 124 height 31
drag, startPoint x: 292, startPoint y: 191, endPoint x: 273, endPoint y: 194, distance: 18.5
click at [273, 194] on textarea "خبز مسطح ناعم وفلاكى ومتعدد الطبقات جنوب هندي مصنوع من المايدا (دقيق ريفايند)، …" at bounding box center [295, 204] width 124 height 31
click at [283, 192] on textarea "خبز مسطح ناعم وفلاكى وطبقات جنوب هندي مصنوع من المايدا (دقيق [PERSON_NAME])، مط…" at bounding box center [295, 204] width 124 height 31
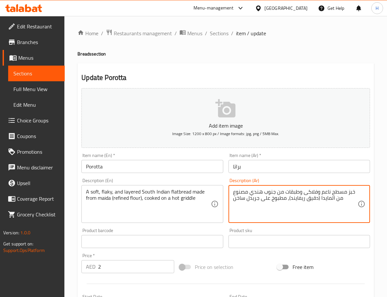
click at [280, 191] on textarea "خبز مسطح ناعم وفلاكى وطبقات من جنوب هندي مصنوع من المايدا (دقيق ريفايند)، مطبوخ…" at bounding box center [295, 204] width 124 height 31
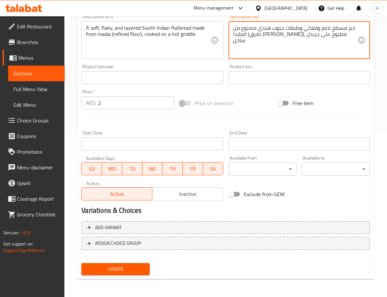
scroll to position [164, 0]
type textarea "خبز مسطح ناعم وفلاكى وطبقات جنوب هندي مصنوع من المايدا (دقيق [PERSON_NAME])، مط…"
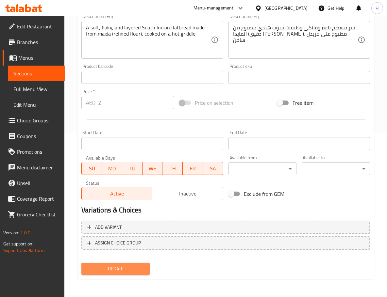
click at [126, 266] on span "Update" at bounding box center [116, 269] width 58 height 8
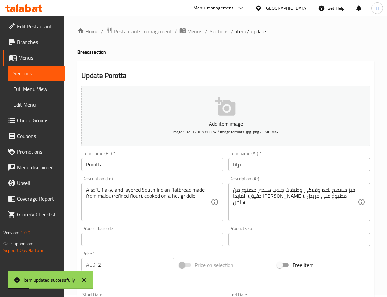
scroll to position [0, 0]
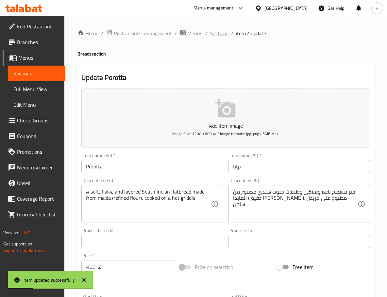
click at [224, 33] on span "Sections" at bounding box center [219, 33] width 19 height 8
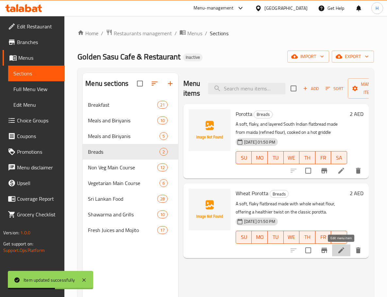
click at [340, 251] on icon at bounding box center [341, 251] width 6 height 6
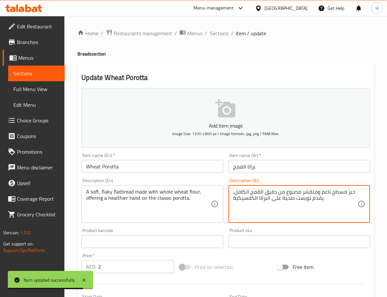
drag, startPoint x: 316, startPoint y: 190, endPoint x: 302, endPoint y: 193, distance: 14.7
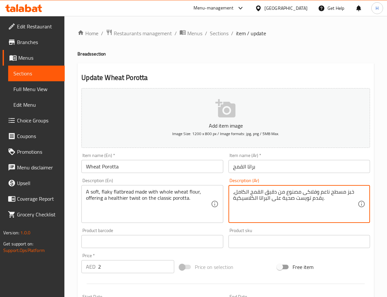
click at [285, 201] on textarea "خبز مسطح ناعم وفلاكى مصنوع من دقيق القمح الكامل، يقدم تويست صحية على البراتا ال…" at bounding box center [295, 204] width 124 height 31
click at [295, 200] on textarea "خبز مسطح ناعم وفلاكى مصنوع من دقيق القمح الكامل، يقدم تويست صحية على البراتا ال…" at bounding box center [295, 204] width 124 height 31
click at [283, 199] on textarea "خبز مسطح ناعم وفلاكى مصنوع من دقيق القمح الكامل، يقدم تويست أكثر صحية على البرا…" at bounding box center [295, 204] width 124 height 31
type textarea "خبز مسطح ناعم وفلاكى مصنوع من دقيق القمح الكامل، يقدم تويست أكثر صحة على البرات…"
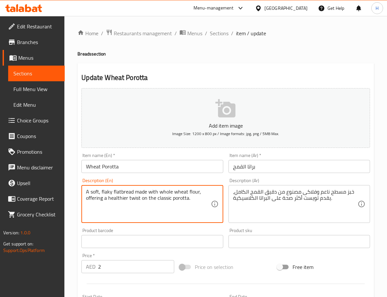
click at [118, 198] on textarea "A soft, flaky flatbread made with whole wheat flour, offering a healthier twist…" at bounding box center [148, 204] width 124 height 31
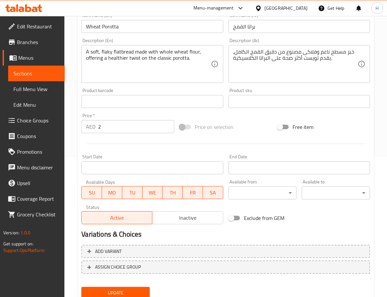
scroll to position [163, 0]
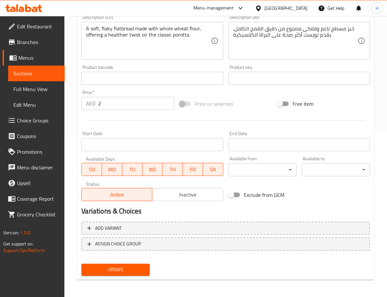
click at [118, 274] on span "Update" at bounding box center [116, 270] width 58 height 8
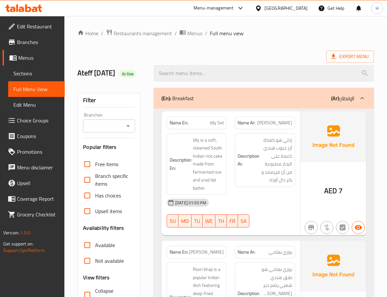
scroll to position [65, 0]
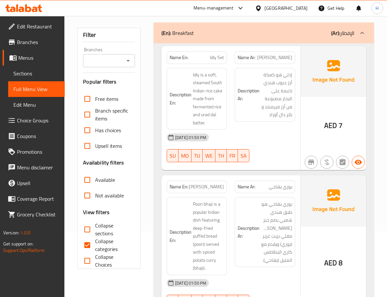
drag, startPoint x: 87, startPoint y: 245, endPoint x: 106, endPoint y: 255, distance: 21.6
click at [87, 245] on input "Collapse categories" at bounding box center [87, 245] width 16 height 16
checkbox input "false"
click at [86, 228] on input "Collapse sections" at bounding box center [87, 230] width 16 height 16
checkbox input "true"
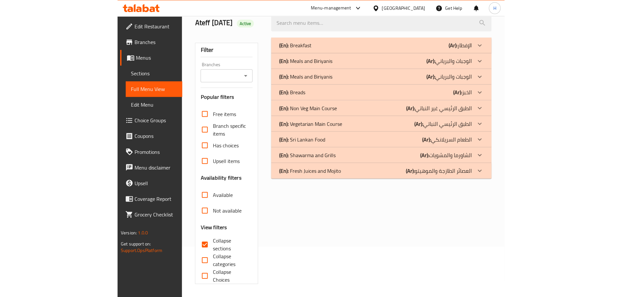
scroll to position [50, 0]
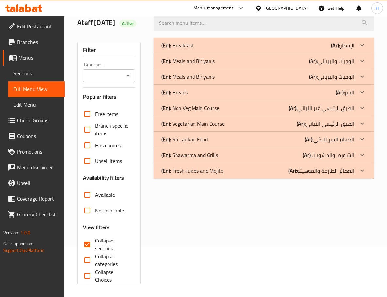
click at [360, 91] on icon at bounding box center [362, 92] width 8 height 8
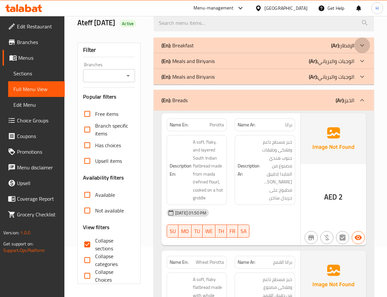
click at [362, 47] on icon at bounding box center [362, 45] width 8 height 8
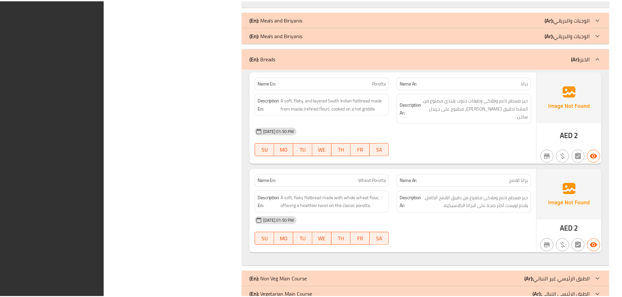
scroll to position [2360, 0]
